Goal: Task Accomplishment & Management: Use online tool/utility

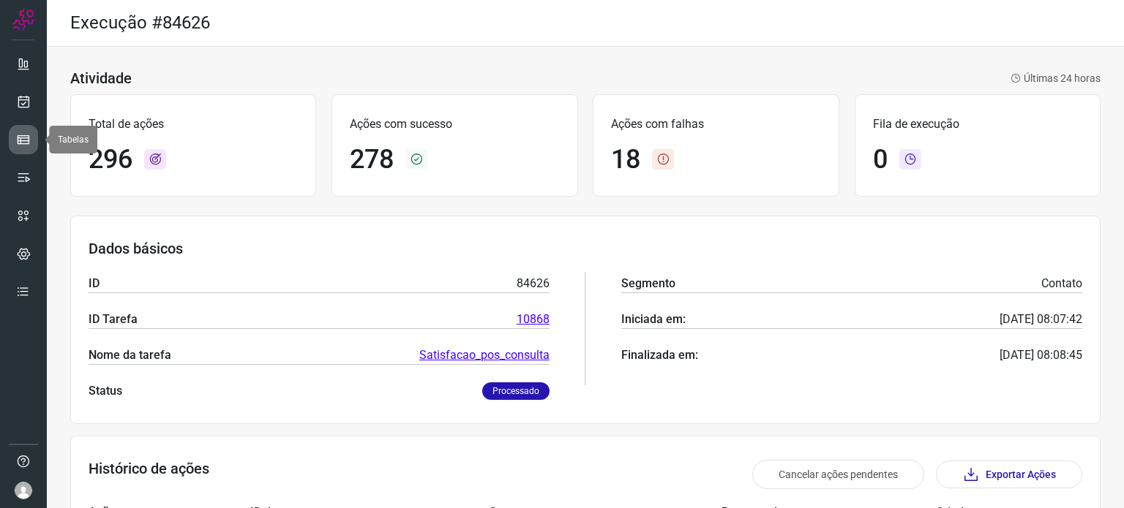
click at [23, 132] on icon at bounding box center [23, 139] width 15 height 15
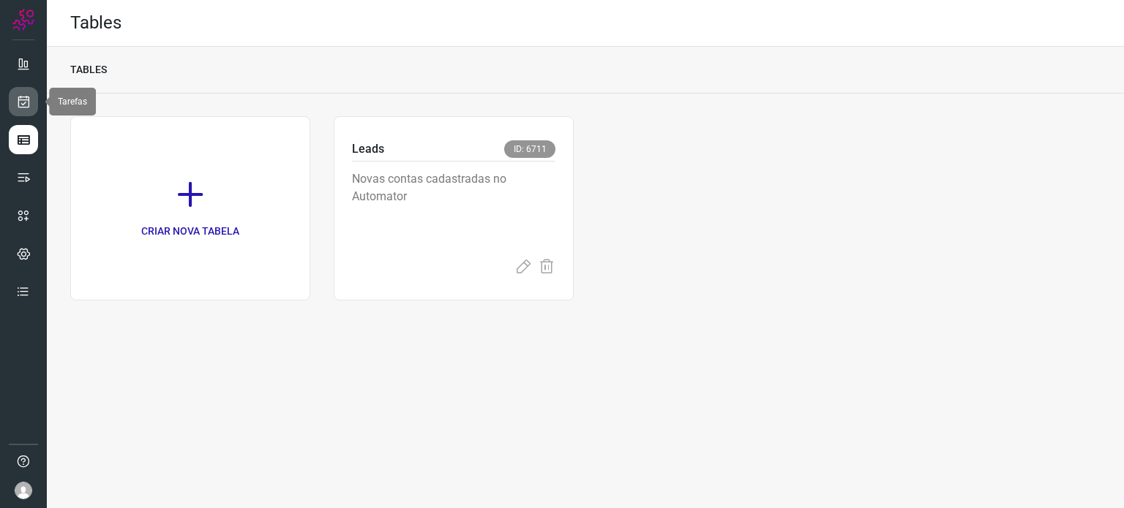
click at [26, 98] on icon at bounding box center [23, 101] width 15 height 15
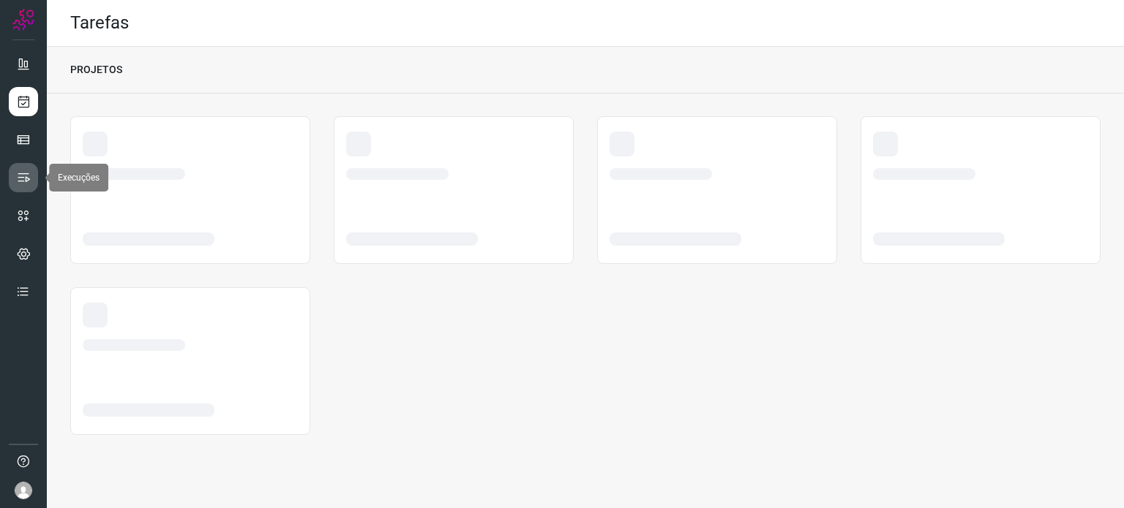
click at [22, 180] on icon at bounding box center [23, 177] width 15 height 15
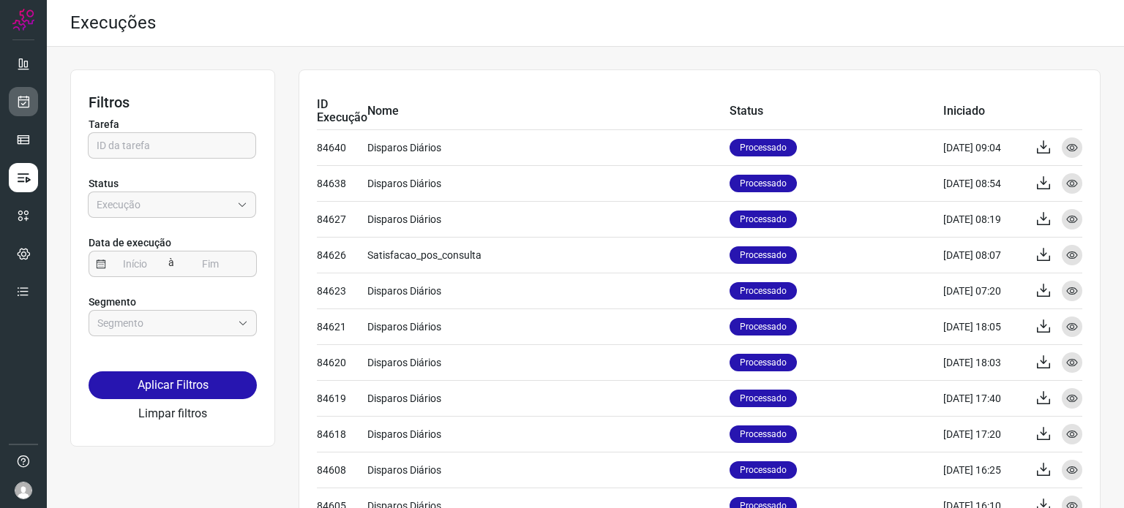
click at [29, 99] on icon at bounding box center [23, 101] width 15 height 15
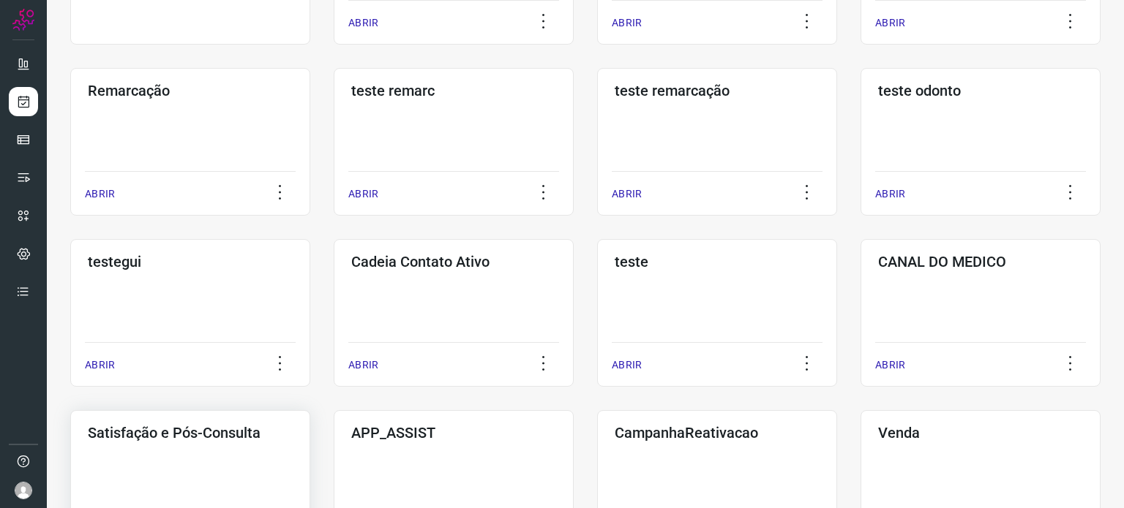
click at [249, 446] on div "Satisfação e Pós-Consulta ABRIR" at bounding box center [190, 484] width 240 height 148
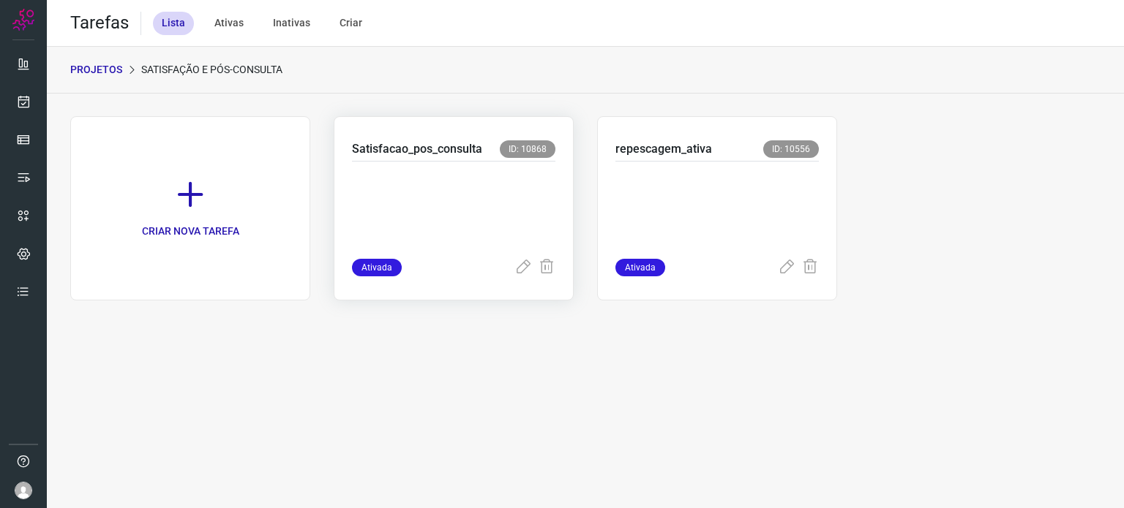
click at [454, 187] on p at bounding box center [453, 206] width 203 height 73
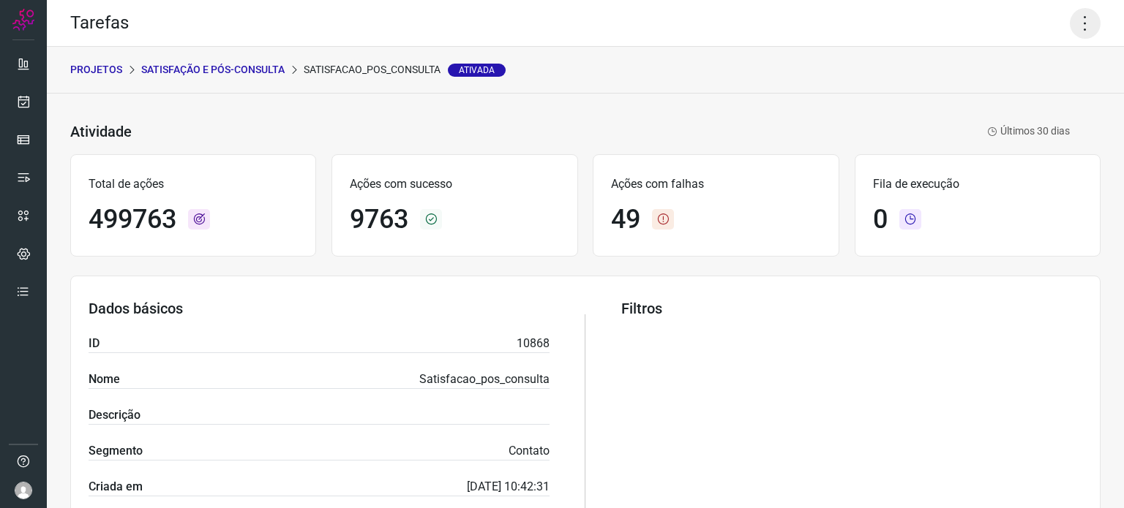
click at [1069, 29] on icon at bounding box center [1084, 23] width 31 height 31
click at [1054, 97] on li "Executar" at bounding box center [1021, 95] width 133 height 23
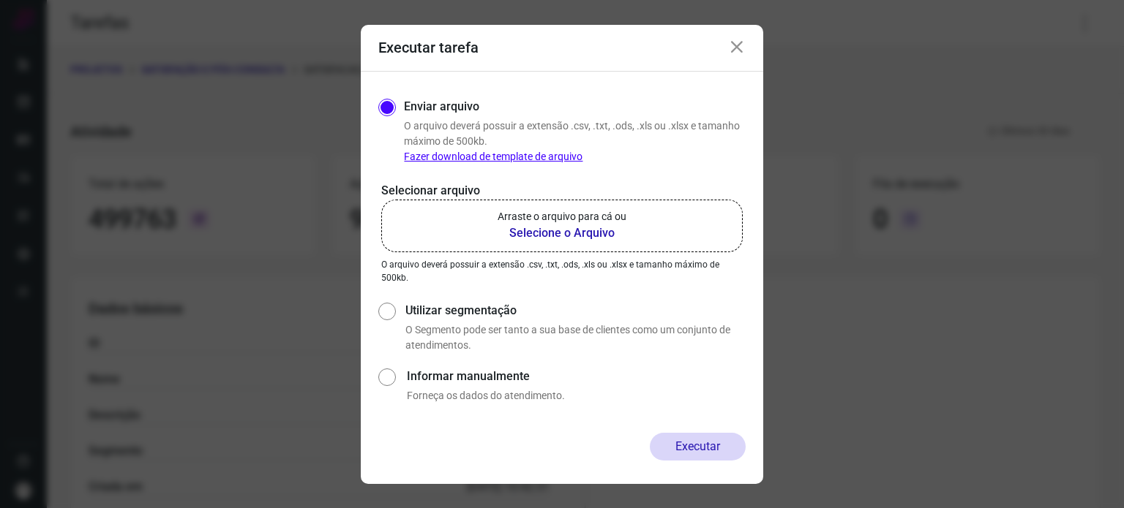
click at [672, 230] on label "Arraste o arquivo para cá ou Selecione o Arquivo" at bounding box center [561, 226] width 361 height 53
click at [0, 0] on input "Arraste o arquivo para cá ou Selecione o Arquivo" at bounding box center [0, 0] width 0 height 0
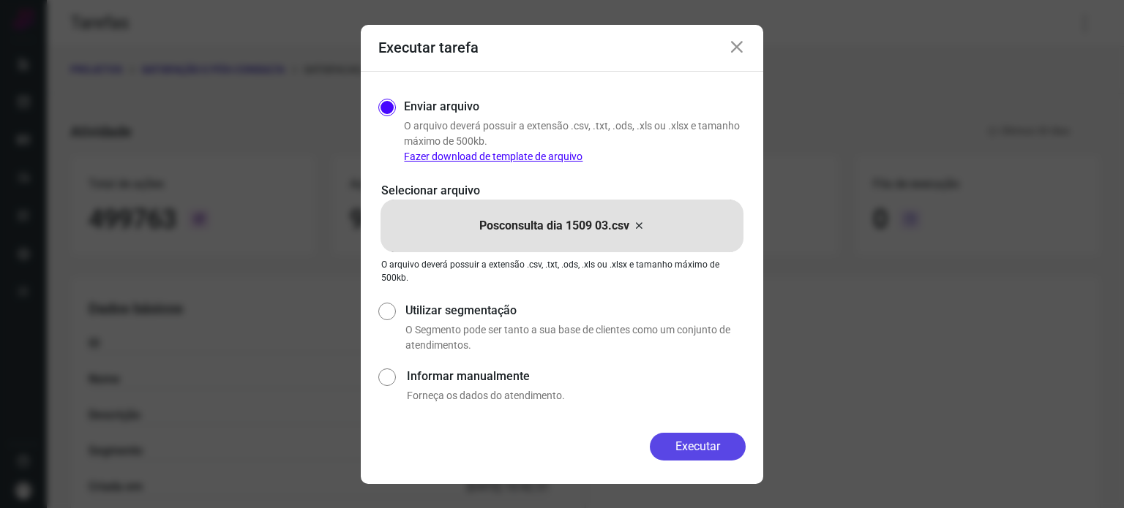
click at [682, 450] on button "Executar" at bounding box center [698, 447] width 96 height 28
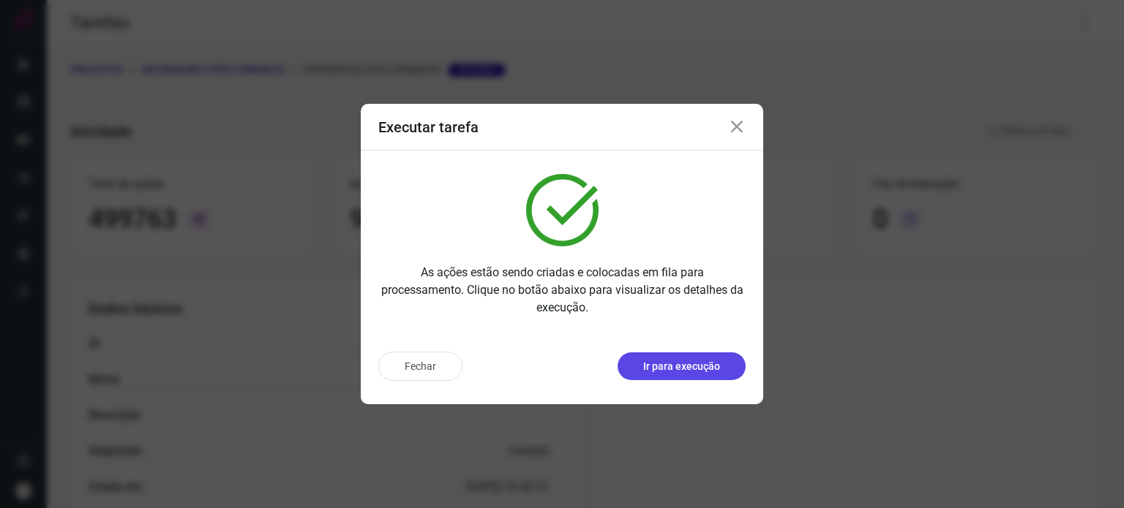
click at [665, 366] on p "Ir para execução" at bounding box center [681, 366] width 77 height 15
